Goal: Information Seeking & Learning: Find specific fact

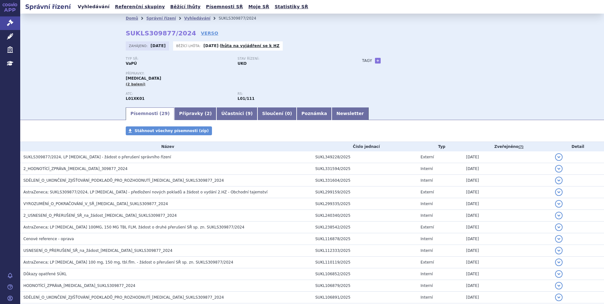
click at [99, 6] on link "Vyhledávání" at bounding box center [94, 7] width 36 height 9
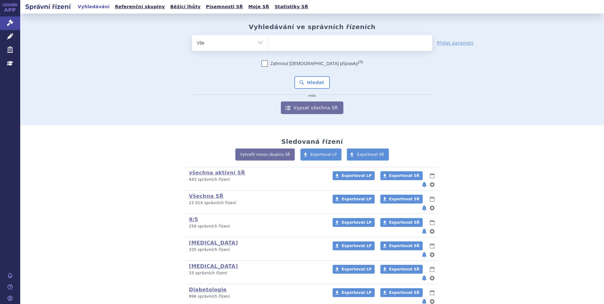
click at [285, 45] on ul at bounding box center [350, 41] width 164 height 13
click at [268, 45] on select at bounding box center [268, 43] width 0 height 16
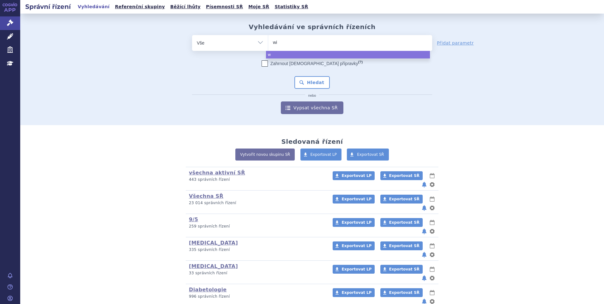
type input "win"
type input "winre"
type input "winreva"
type input "winrevair"
select select "winrevair"
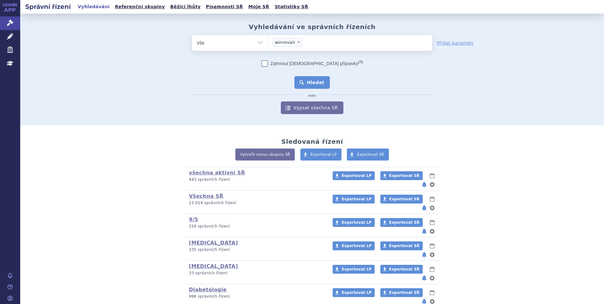
click at [322, 86] on button "Hledat" at bounding box center [312, 82] width 36 height 13
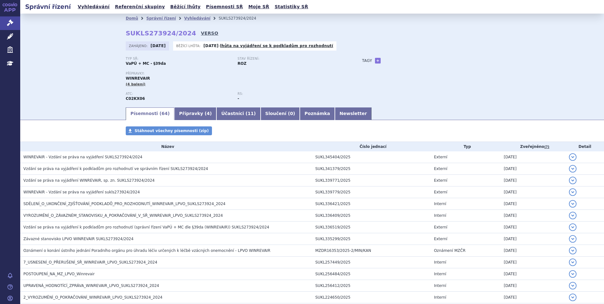
click at [201, 31] on link "VERSO" at bounding box center [209, 33] width 17 height 6
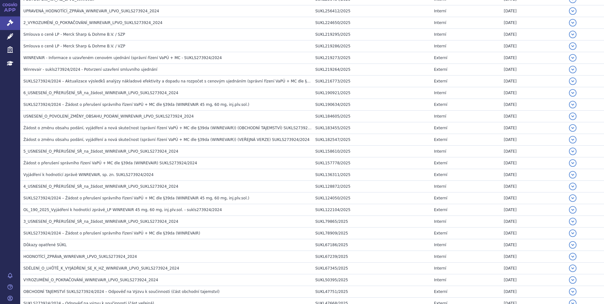
scroll to position [316, 0]
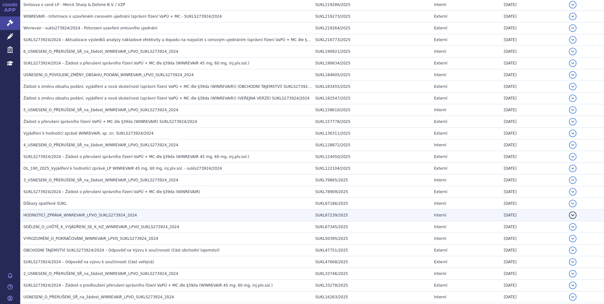
click at [78, 216] on span "HODNOTÍCÍ_ZPRÁVA_WINREVAIR_LPVO_SUKLS273924_2024" at bounding box center [79, 215] width 113 height 4
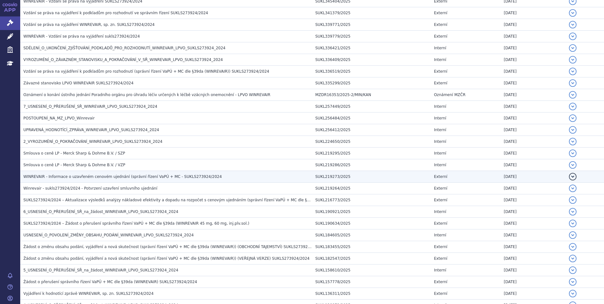
scroll to position [190, 0]
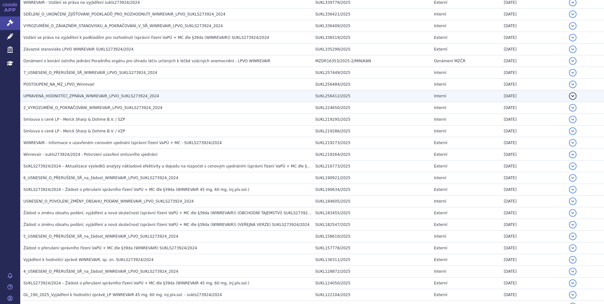
click at [43, 99] on h3 "UPRAVENÁ_HODNOTÍCÍ_ZPRÁVA_WINREVAIR_LPVO_SUKLS273924_2024" at bounding box center [167, 96] width 289 height 6
